Goal: Task Accomplishment & Management: Use online tool/utility

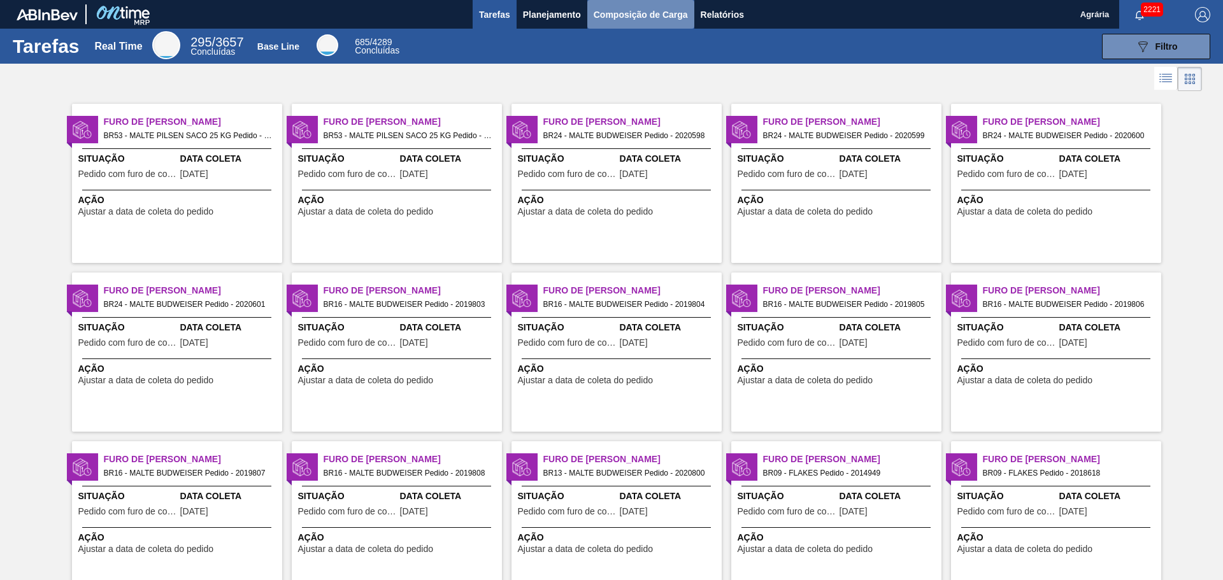
click at [640, 18] on span "Composição de Carga" at bounding box center [641, 14] width 94 height 15
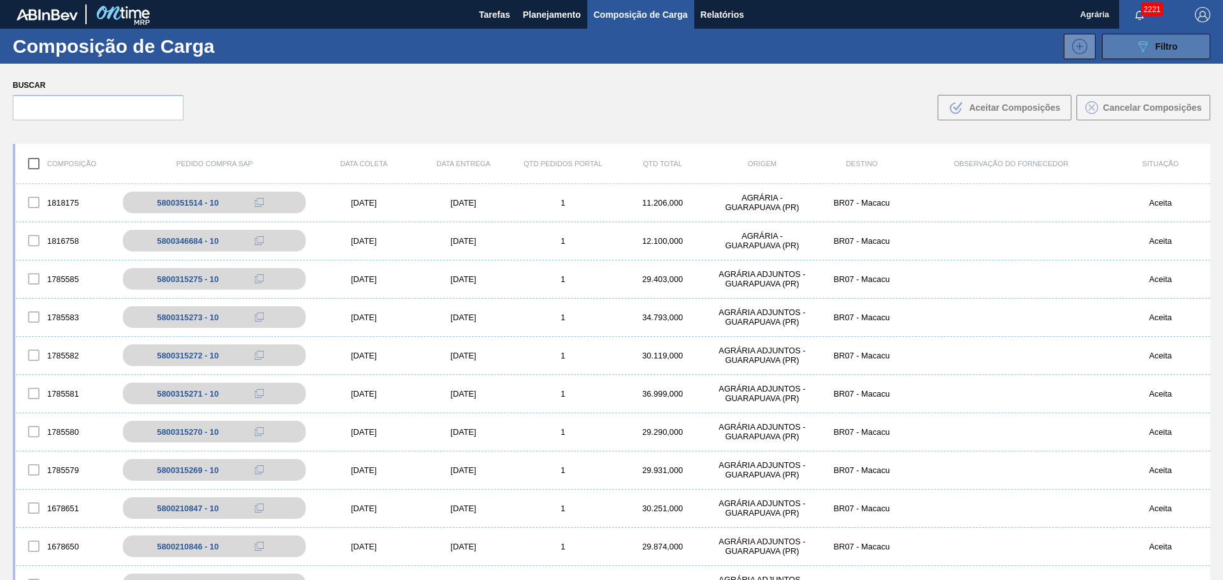
click at [1137, 45] on icon "089F7B8B-B2A5-4AFE-B5C0-19BA573D28AC" at bounding box center [1142, 46] width 15 height 15
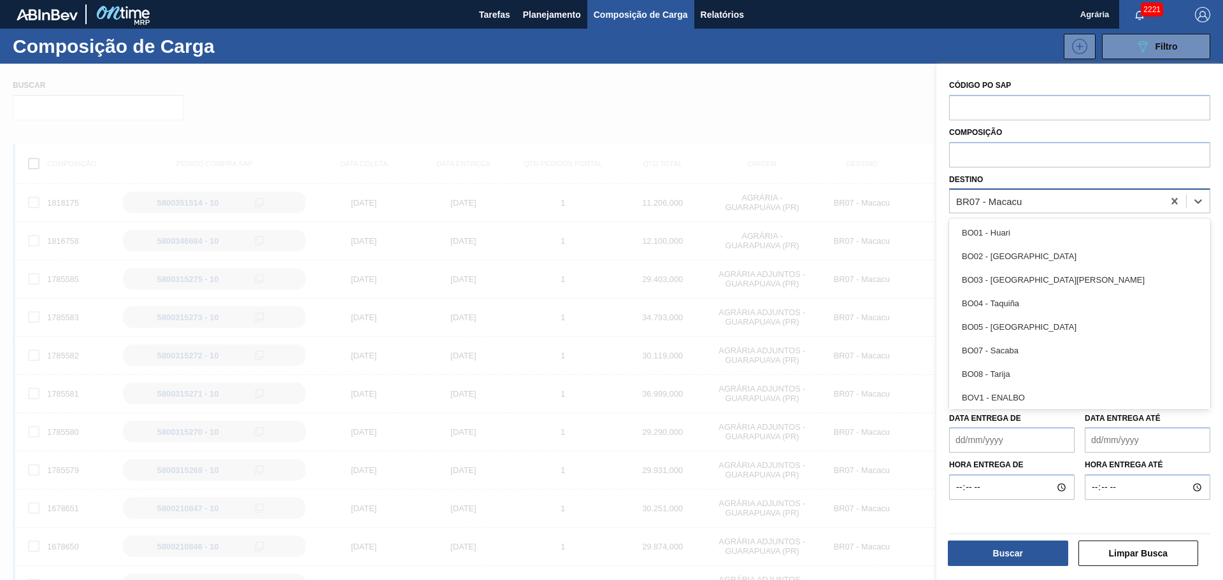
click at [1052, 206] on div "BR07 - Macacu" at bounding box center [1056, 201] width 213 height 18
type input "o"
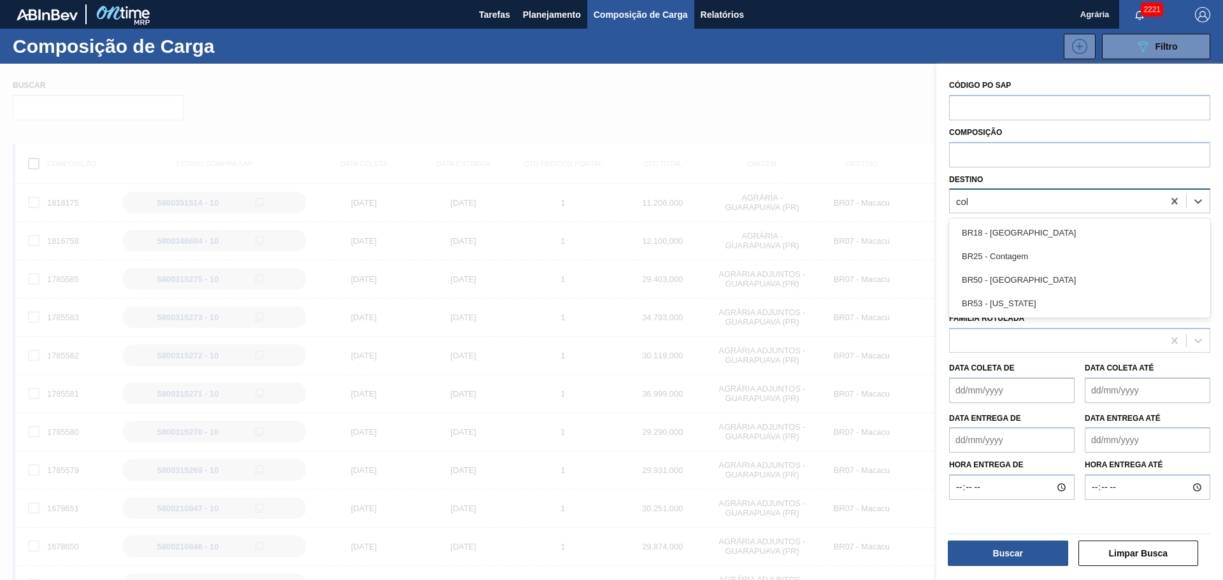
type input "colo"
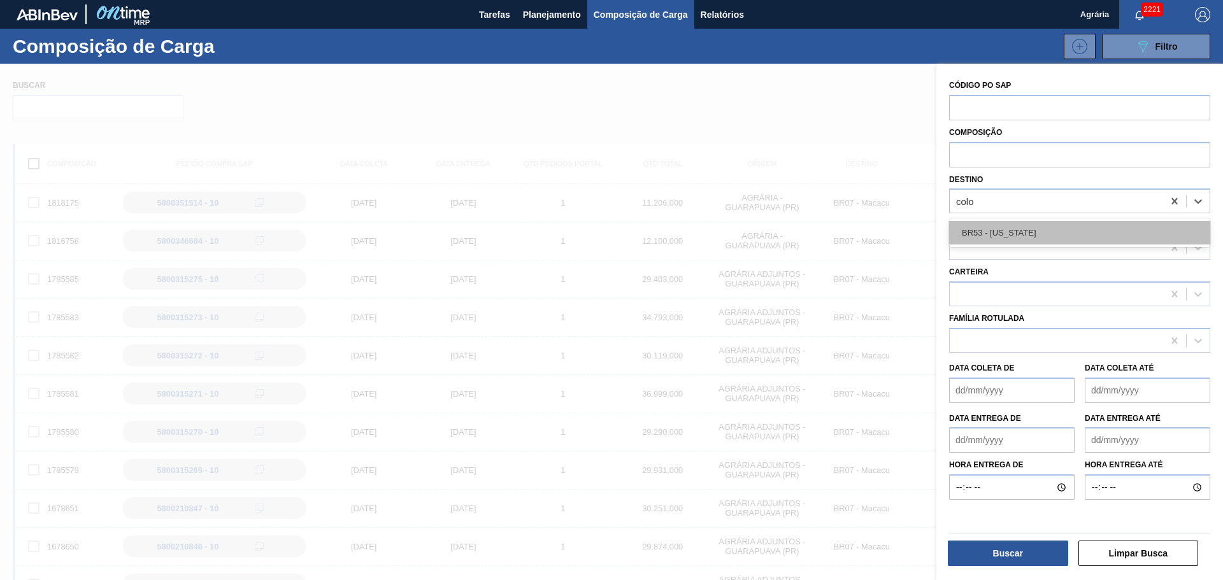
click at [1030, 229] on div "BR53 - [US_STATE]" at bounding box center [1079, 233] width 261 height 24
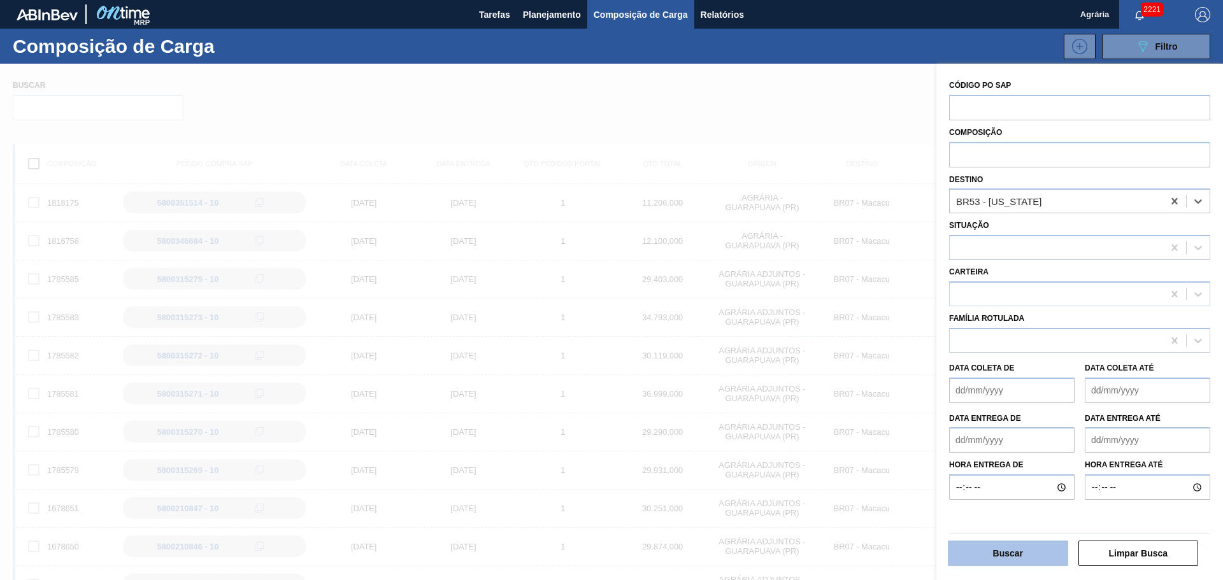
click at [983, 553] on button "Buscar" at bounding box center [1008, 553] width 120 height 25
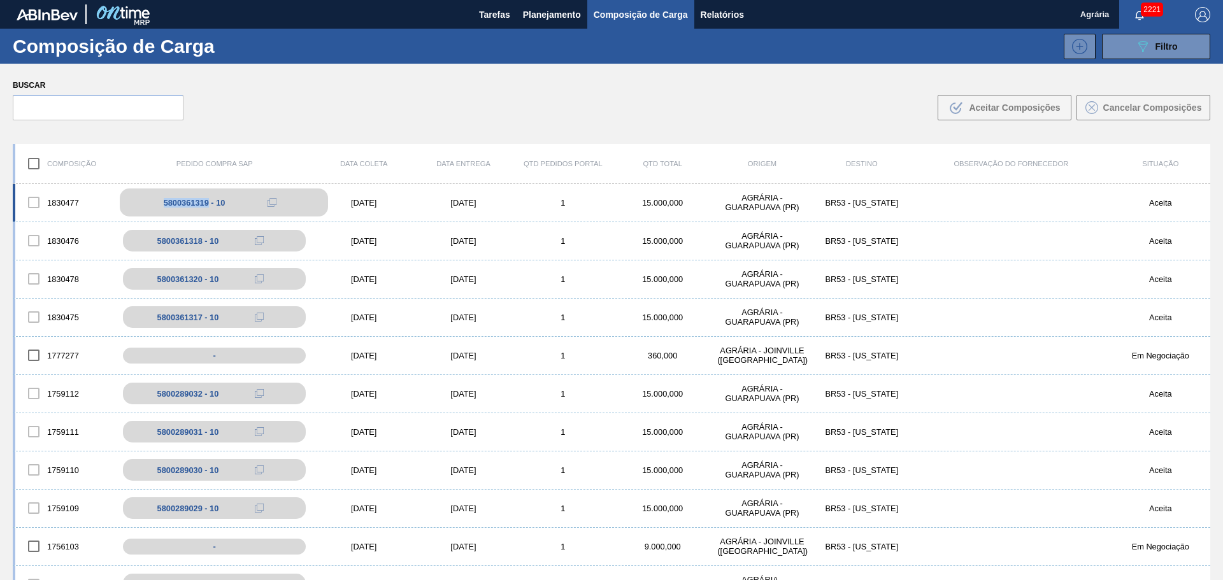
drag, startPoint x: 143, startPoint y: 201, endPoint x: 208, endPoint y: 204, distance: 65.1
click at [208, 204] on div "5800361319 - 10" at bounding box center [224, 203] width 208 height 28
copy div "5800361319"
drag, startPoint x: 159, startPoint y: 239, endPoint x: 208, endPoint y: 246, distance: 49.5
click at [208, 246] on div "5800361318 - 10" at bounding box center [224, 241] width 208 height 28
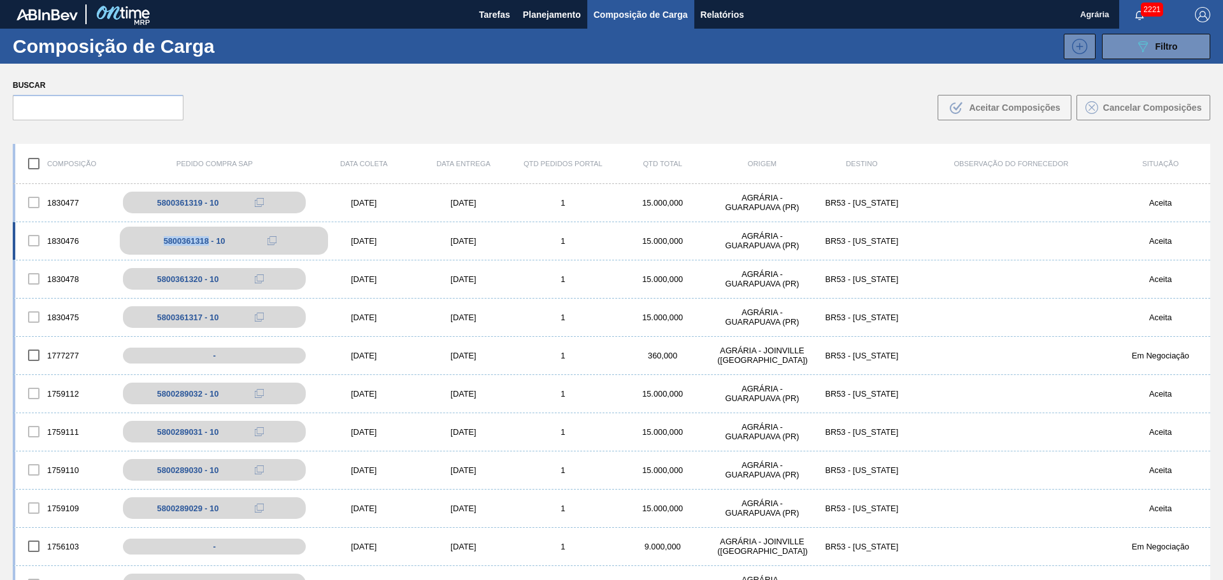
copy div "5800361318"
